Goal: Task Accomplishment & Management: Manage account settings

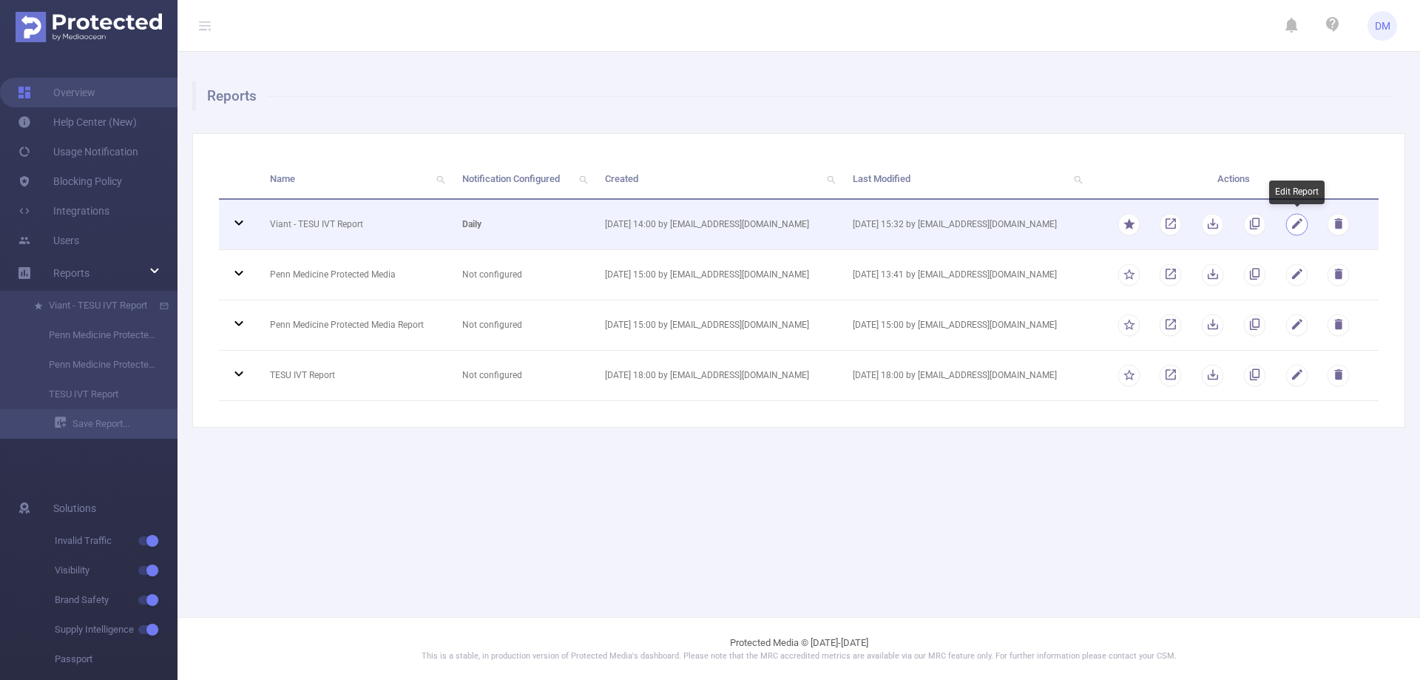
click at [1293, 225] on button "button" at bounding box center [1296, 224] width 22 height 22
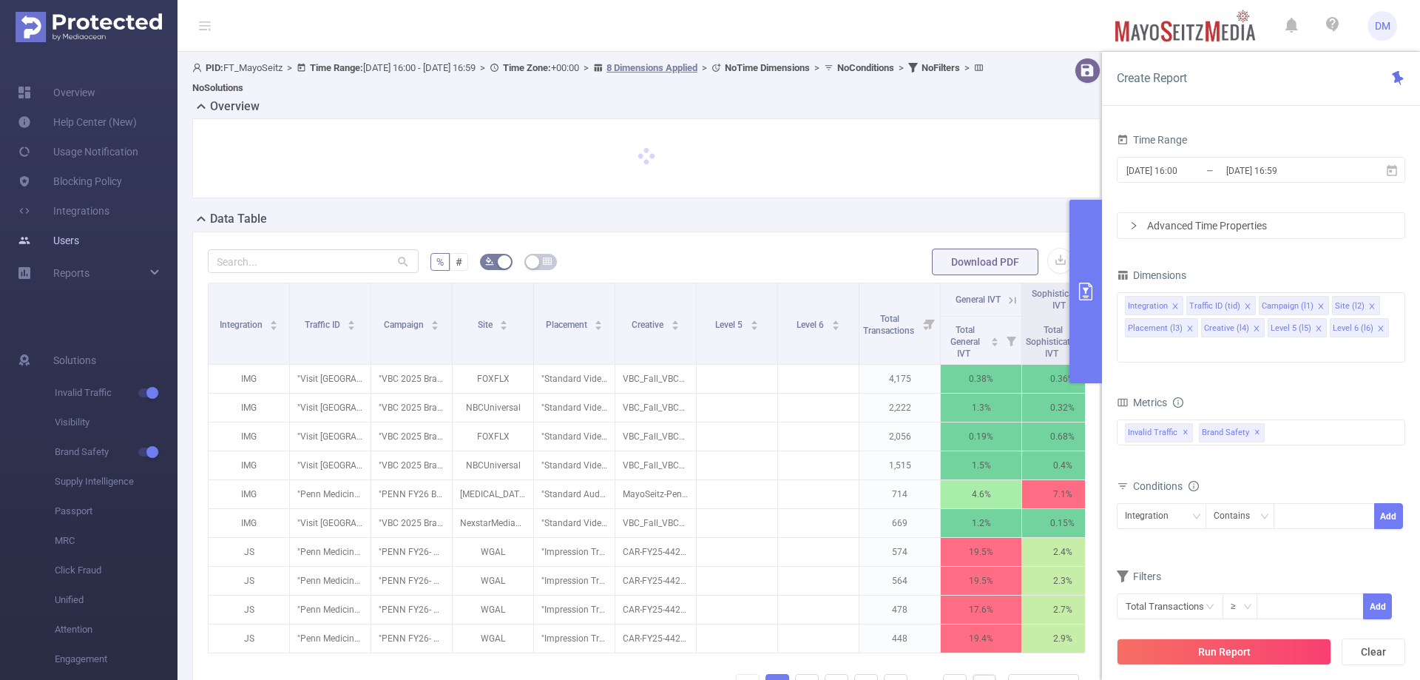
click at [79, 253] on link "Users" at bounding box center [48, 241] width 61 height 30
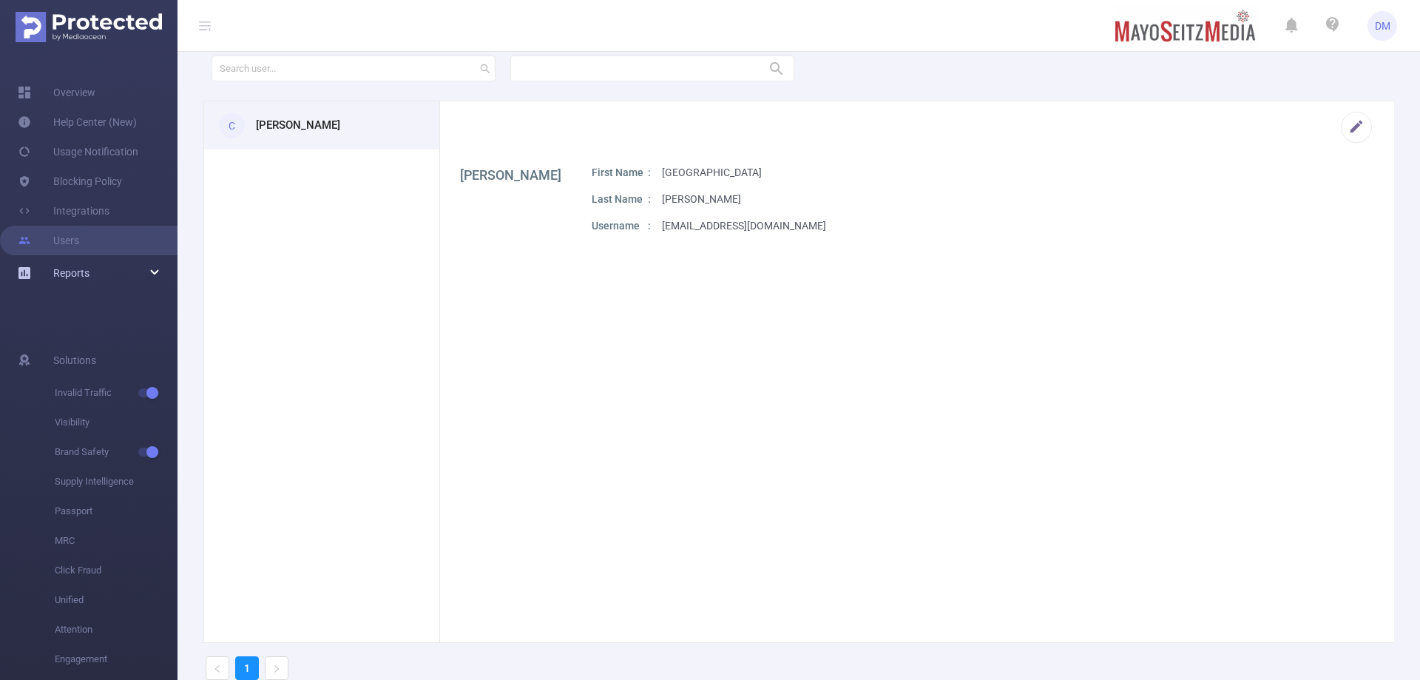
click at [75, 275] on span "Reports" at bounding box center [71, 273] width 36 height 12
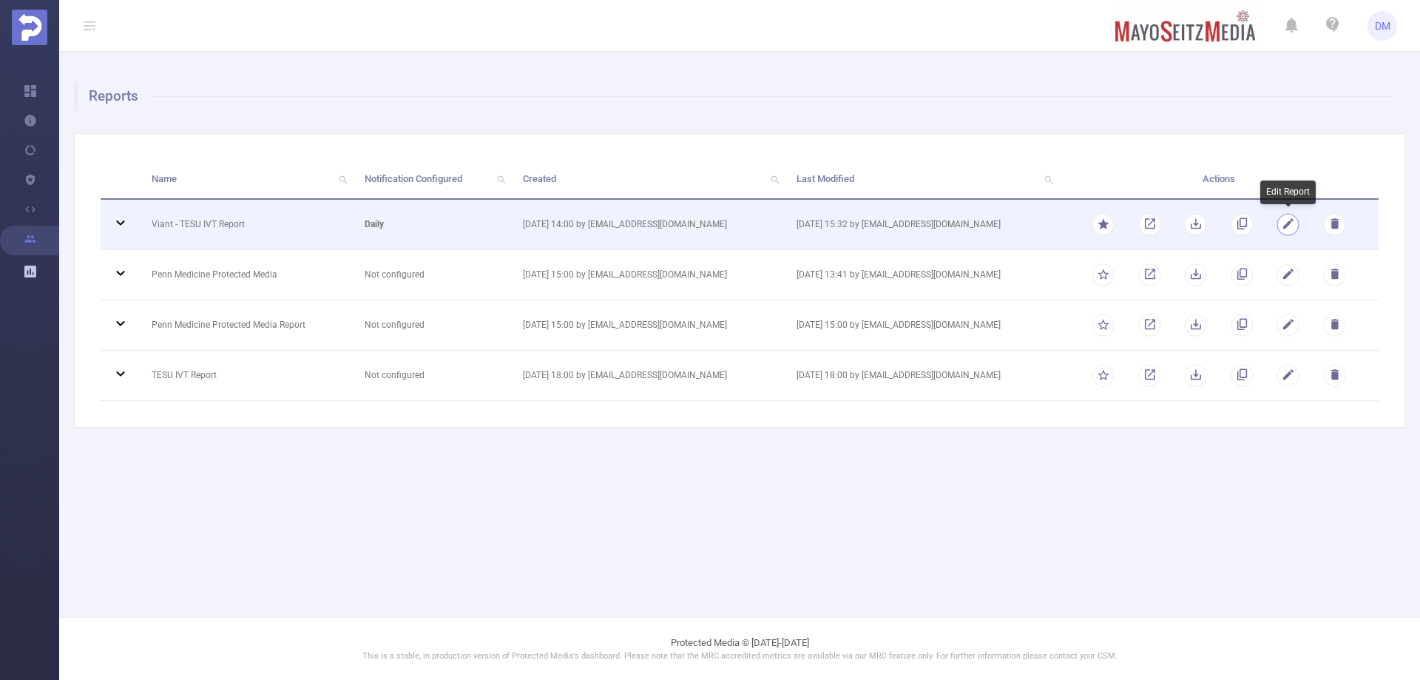
click at [1291, 220] on button "button" at bounding box center [1288, 224] width 22 height 22
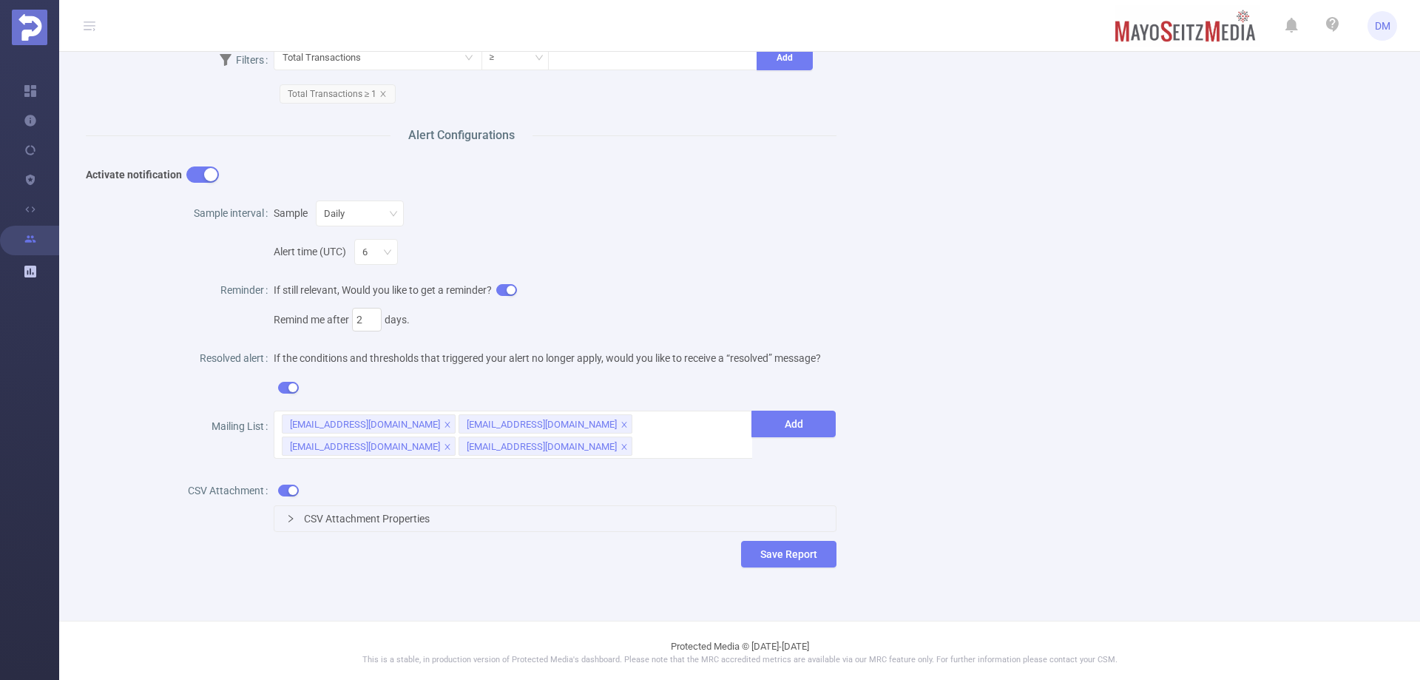
scroll to position [459, 0]
drag, startPoint x: 458, startPoint y: 417, endPoint x: 504, endPoint y: 422, distance: 46.1
click at [504, 422] on li "[EMAIL_ADDRESS][DOMAIN_NAME]" at bounding box center [546, 421] width 174 height 19
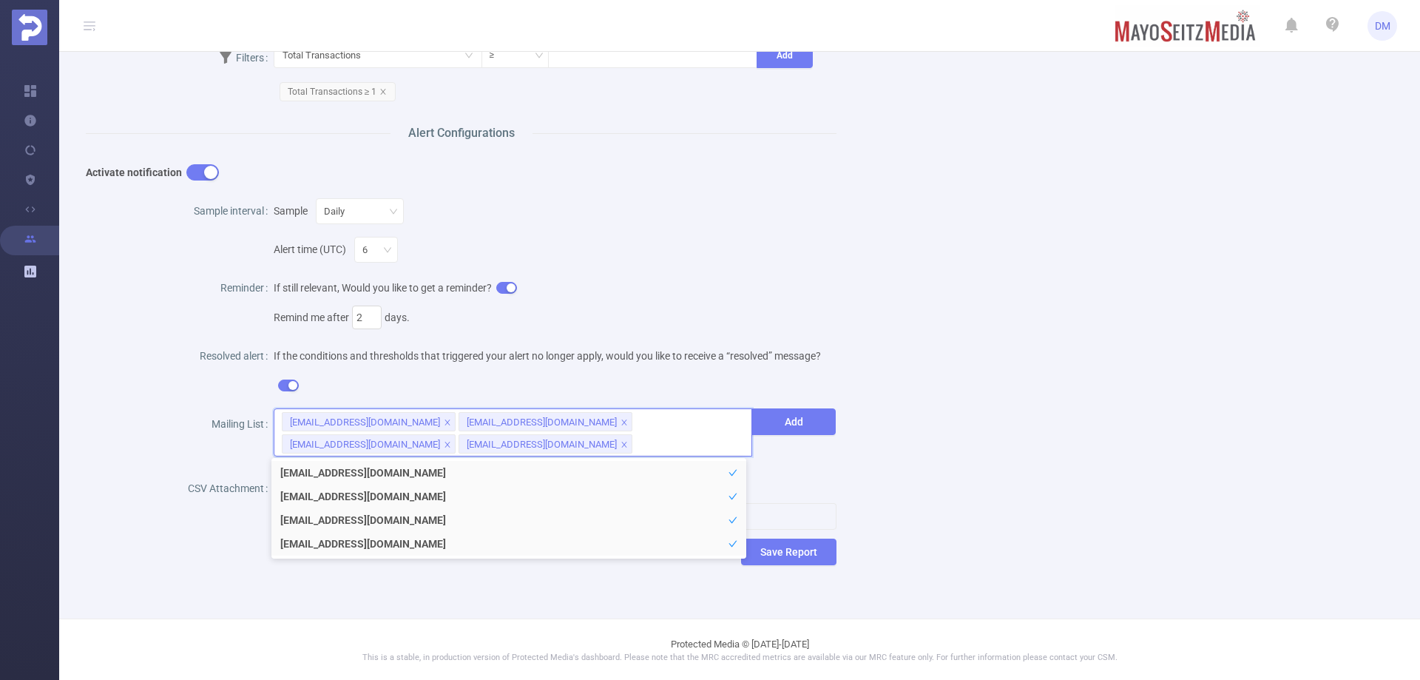
drag, startPoint x: 503, startPoint y: 422, endPoint x: 220, endPoint y: 503, distance: 294.7
click at [221, 503] on body "DM Overview Help Center (New) Usage Notification Blocking Policy Integrations U…" at bounding box center [710, 340] width 1420 height 680
drag, startPoint x: 584, startPoint y: 419, endPoint x: 663, endPoint y: 425, distance: 80.1
click at [440, 435] on div "[EMAIL_ADDRESS][DOMAIN_NAME]" at bounding box center [365, 444] width 150 height 19
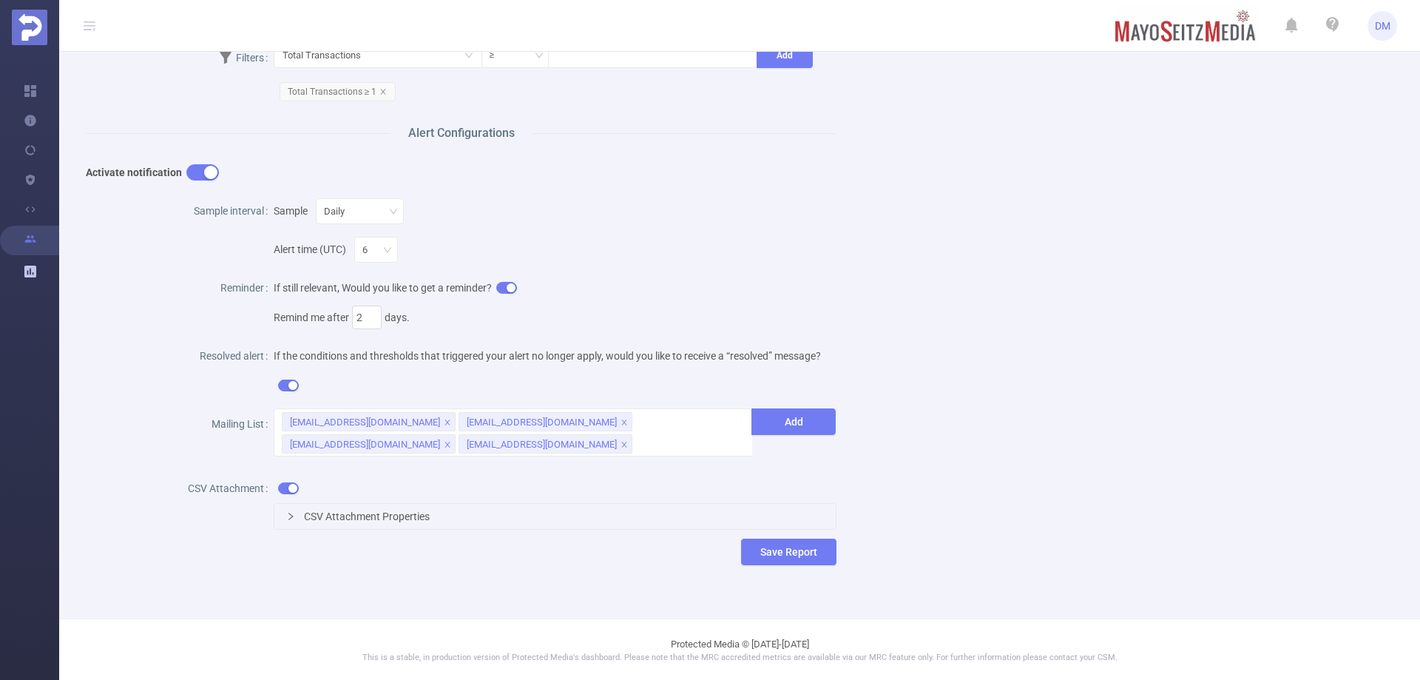
drag, startPoint x: 1120, startPoint y: 403, endPoint x: 1116, endPoint y: 393, distance: 11.0
click at [1117, 403] on div "Name Viant - TESU IVT Report Description Viant - TESU IVT Report Report Propert…" at bounding box center [733, 109] width 1331 height 960
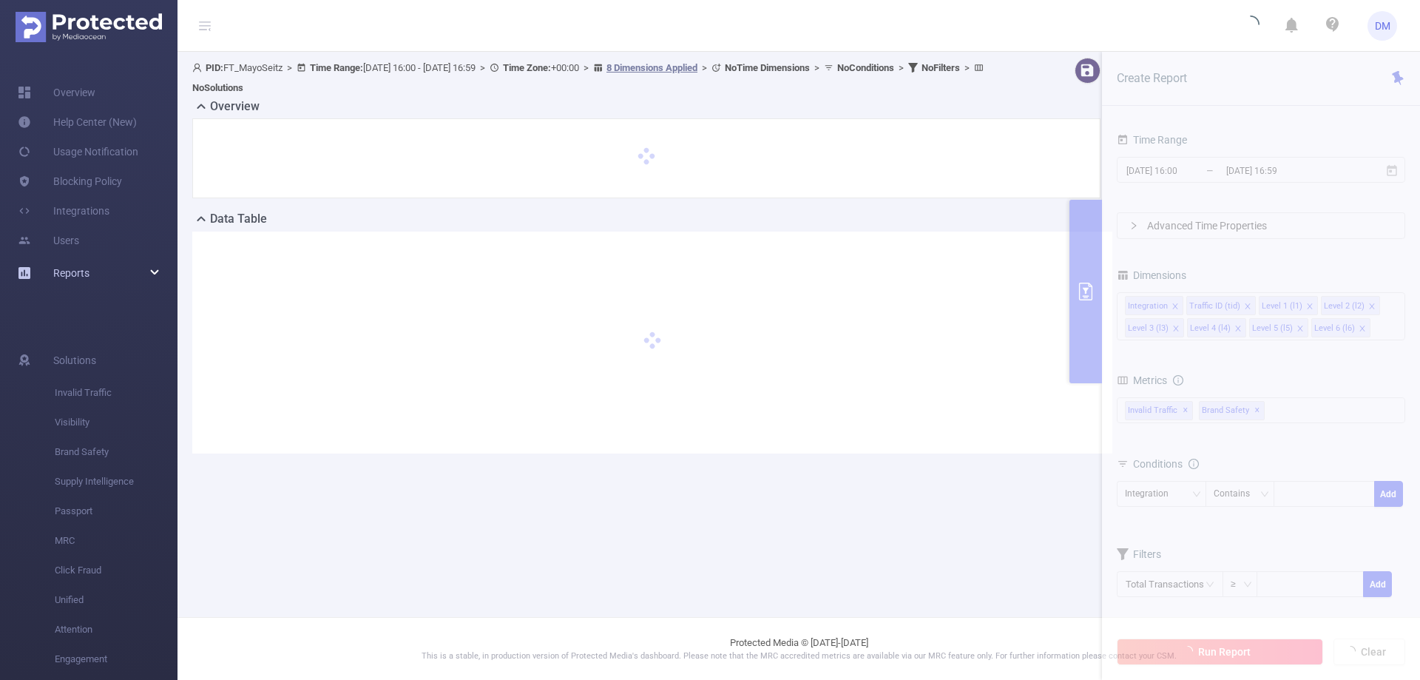
click at [75, 274] on span "Reports" at bounding box center [71, 273] width 36 height 12
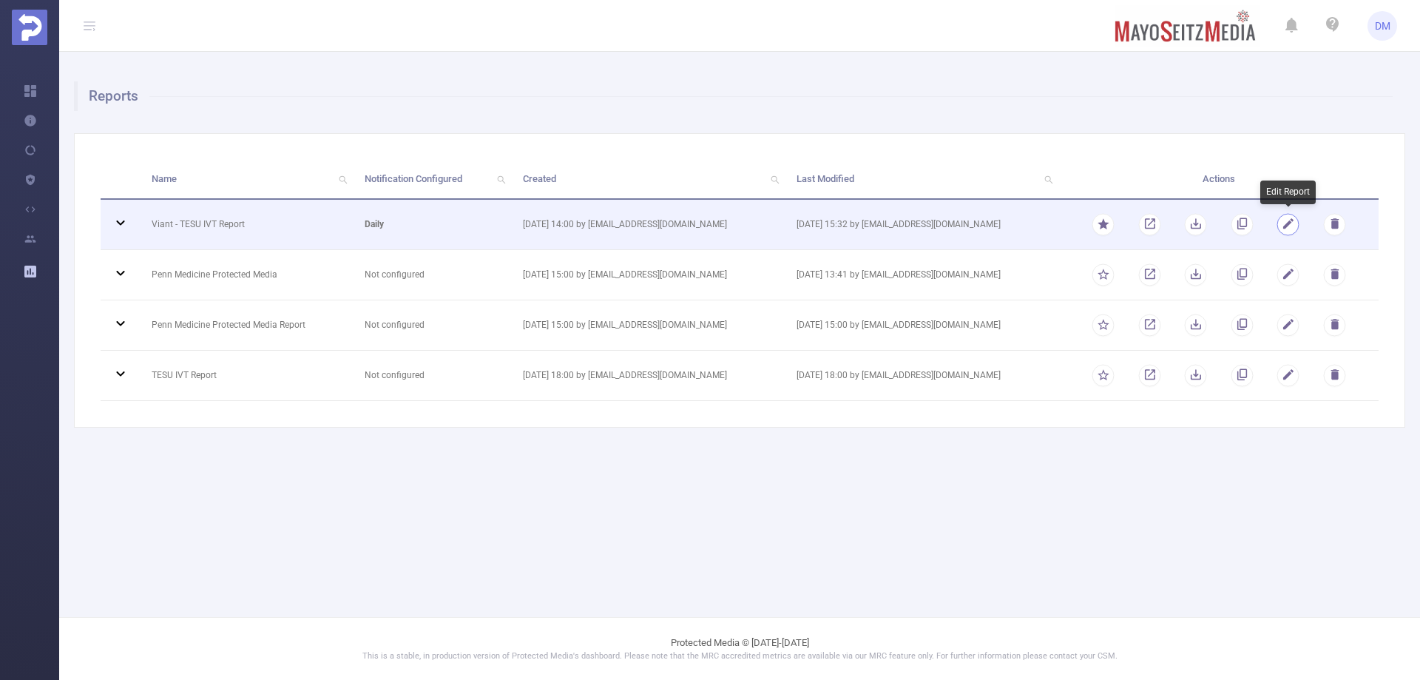
click at [1285, 227] on button "button" at bounding box center [1288, 224] width 22 height 22
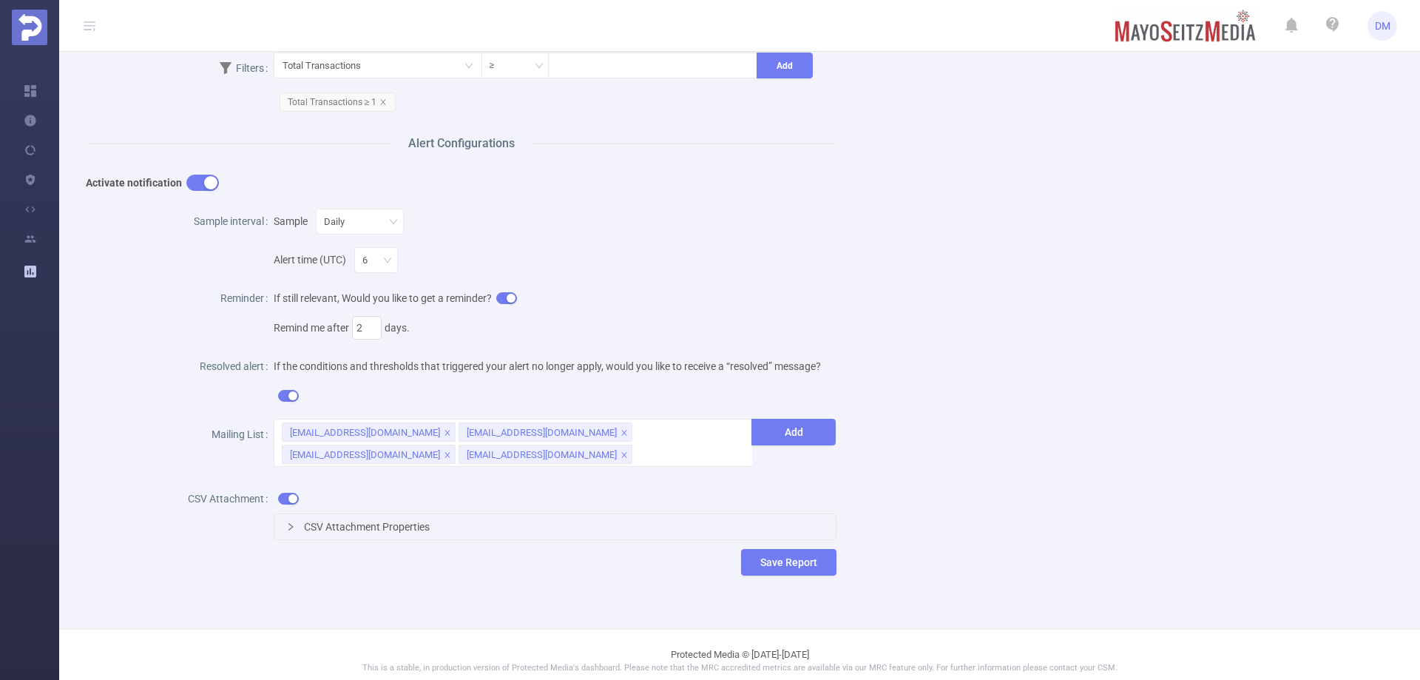
scroll to position [459, 0]
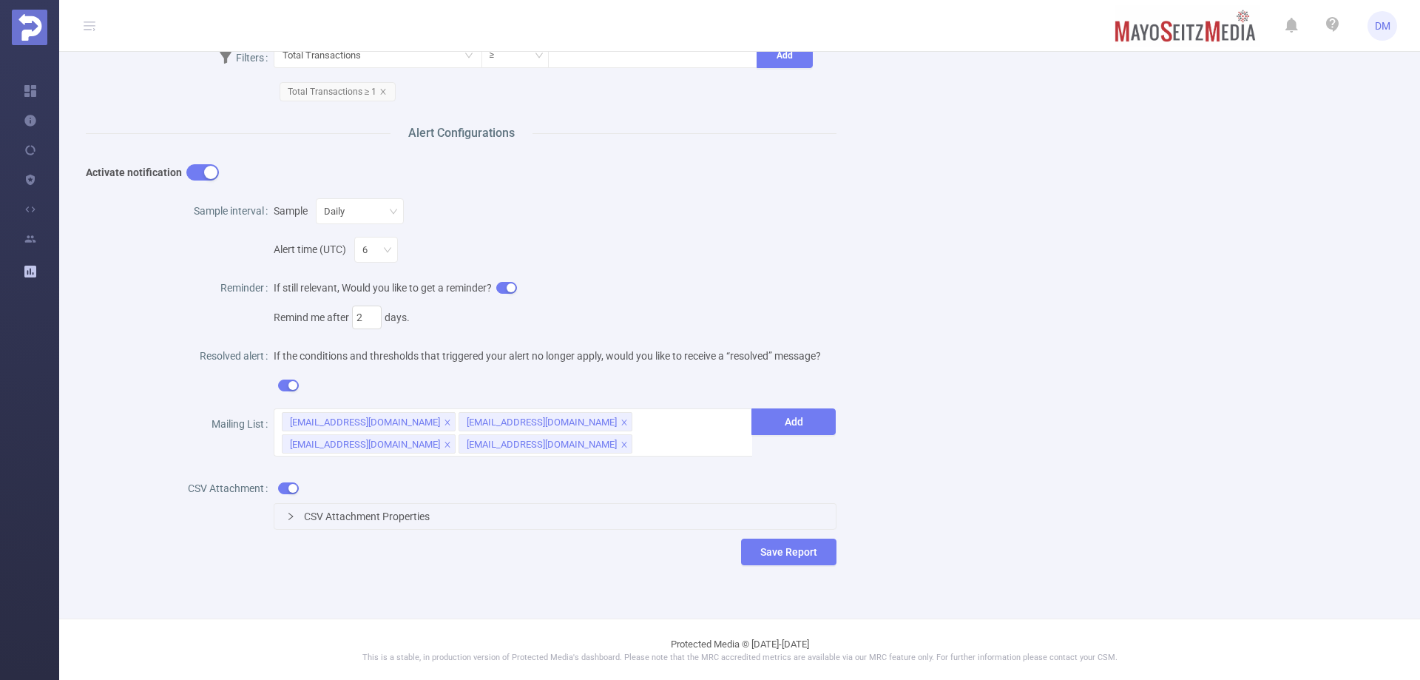
click at [197, 172] on button "button" at bounding box center [202, 172] width 33 height 16
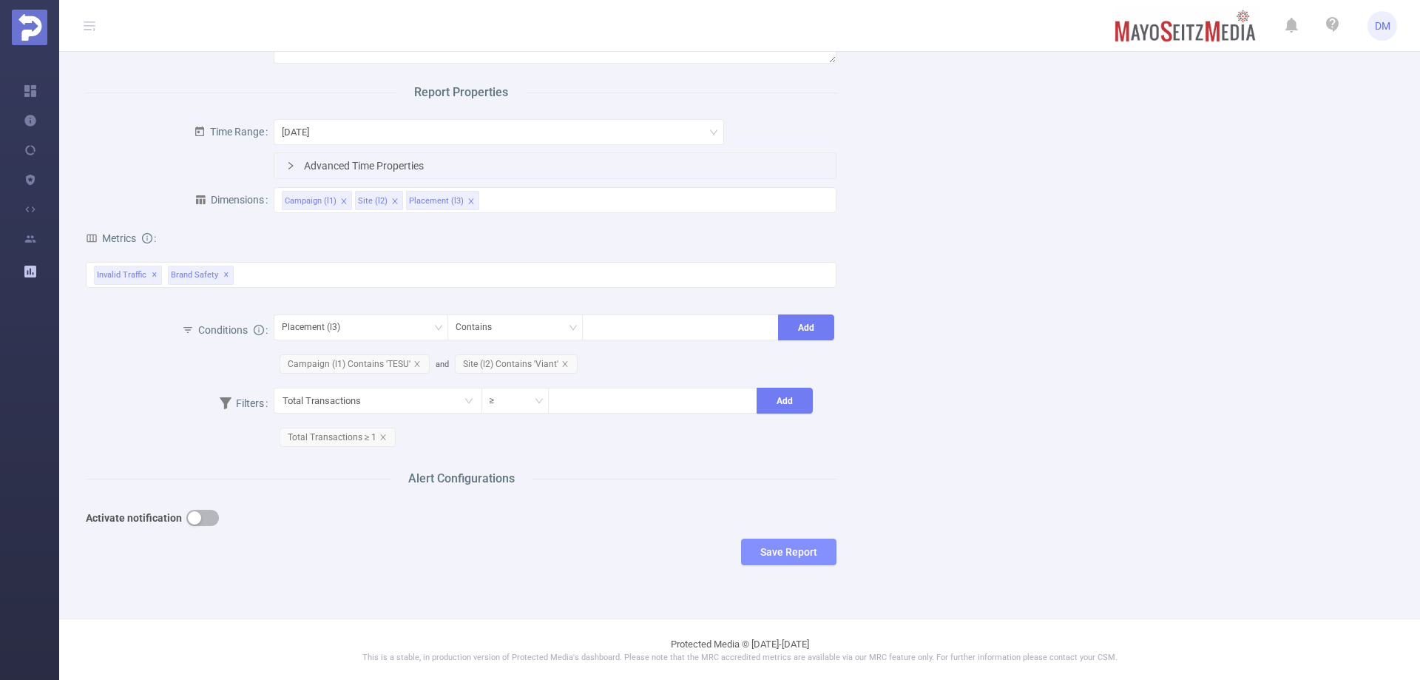
click at [782, 553] on button "Save Report" at bounding box center [788, 551] width 95 height 27
click at [853, 509] on button "Save" at bounding box center [852, 506] width 34 height 18
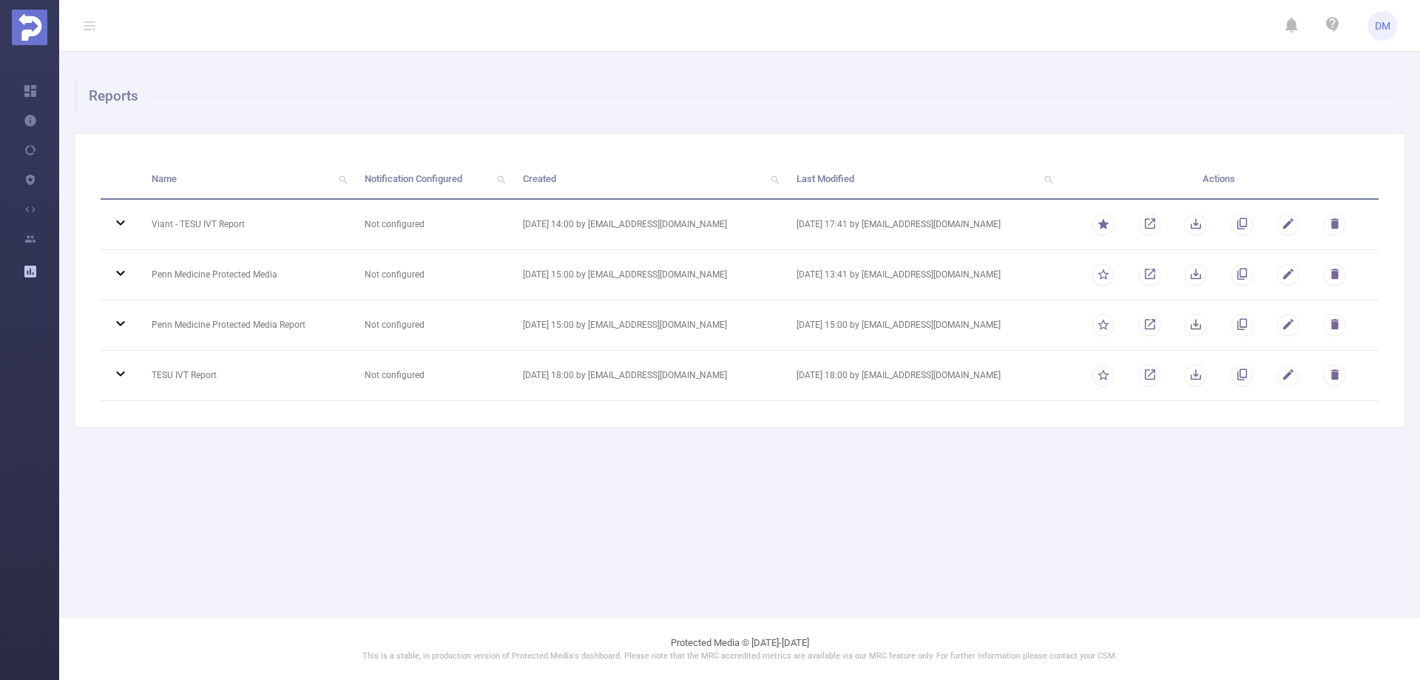
click at [483, 528] on main "Reports Name Notification Configured Created Last Modified Actions Viant - TESU…" at bounding box center [739, 308] width 1361 height 617
click at [429, 504] on main "Reports Name Notification Configured Created Last Modified Actions Viant - TESU…" at bounding box center [739, 308] width 1361 height 617
